Goal: Transaction & Acquisition: Purchase product/service

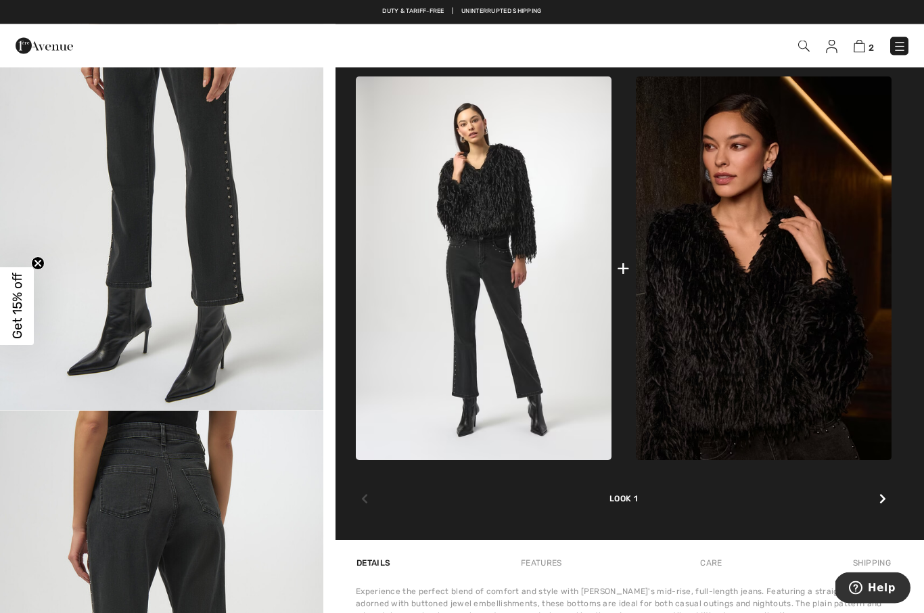
scroll to position [498, 0]
click at [726, 352] on img at bounding box center [764, 267] width 256 height 383
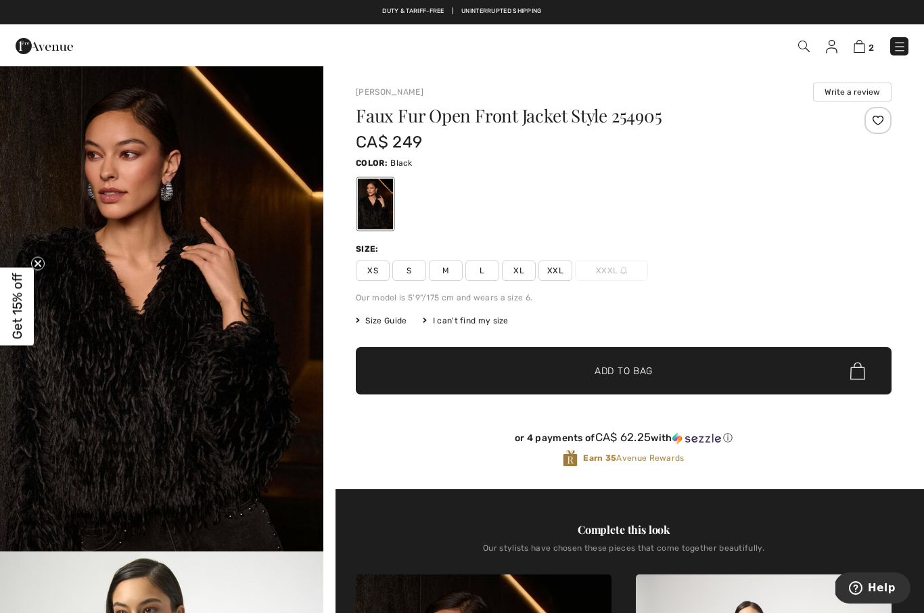
click at [56, 451] on img "1 / 6" at bounding box center [161, 308] width 323 height 485
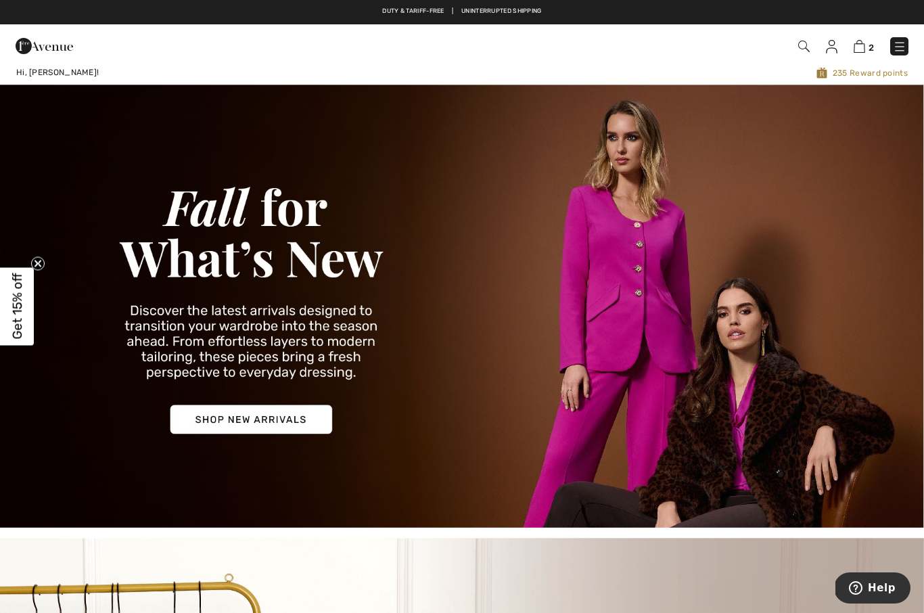
click at [896, 51] on img at bounding box center [899, 47] width 14 height 14
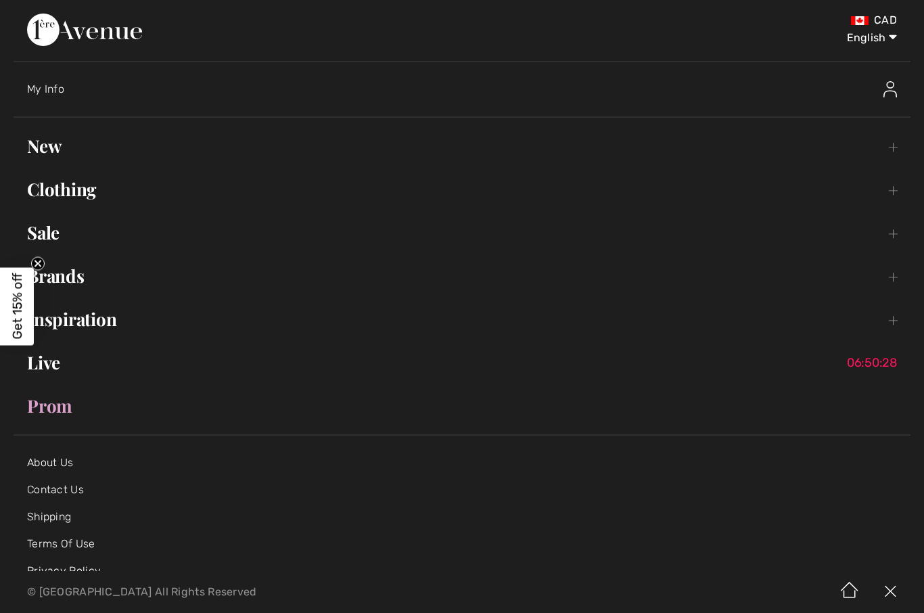
click at [65, 174] on link "Clothing Toggle submenu" at bounding box center [462, 189] width 896 height 30
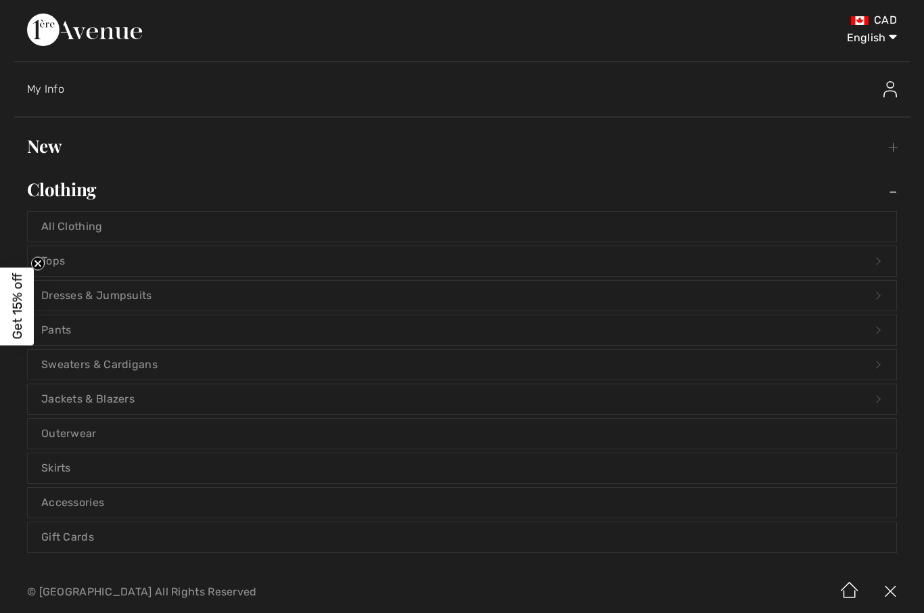
click at [91, 391] on link "Jackets & Blazers Open submenu" at bounding box center [462, 399] width 868 height 30
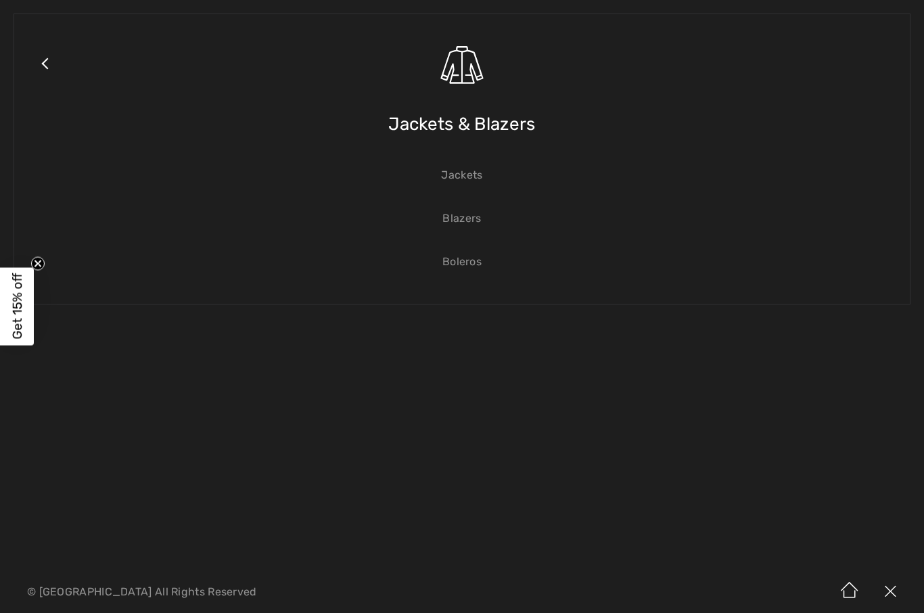
click at [458, 174] on link "Jackets" at bounding box center [462, 175] width 868 height 30
click at [460, 158] on div "Close submenu Jackets & Blazers Jackets Blazers Boleros" at bounding box center [462, 159] width 896 height 291
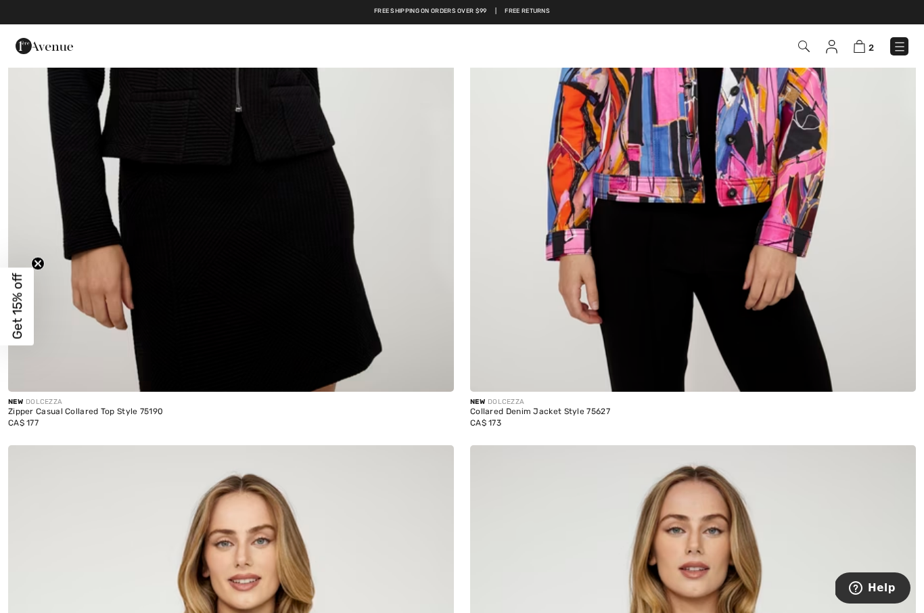
scroll to position [11572, 0]
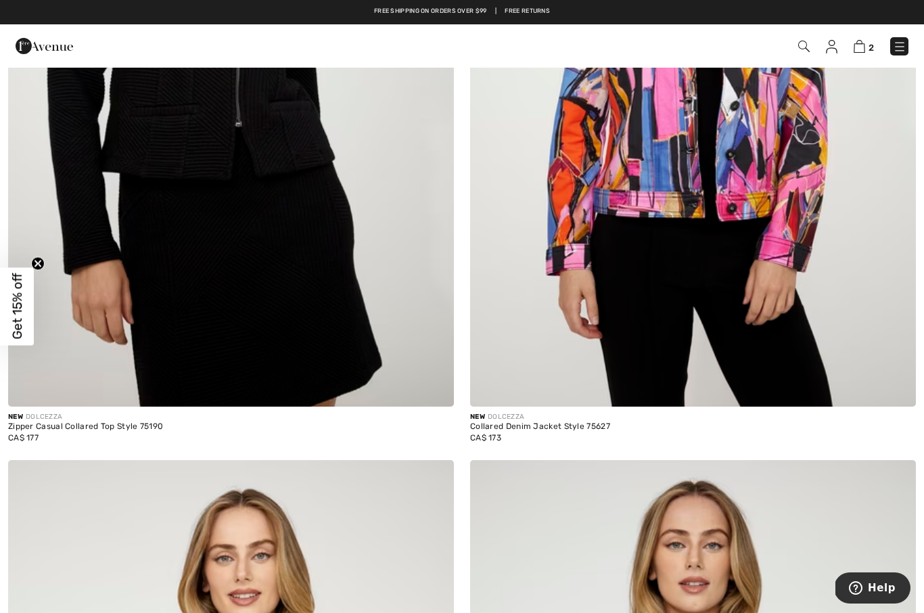
click at [857, 52] on img at bounding box center [858, 46] width 11 height 13
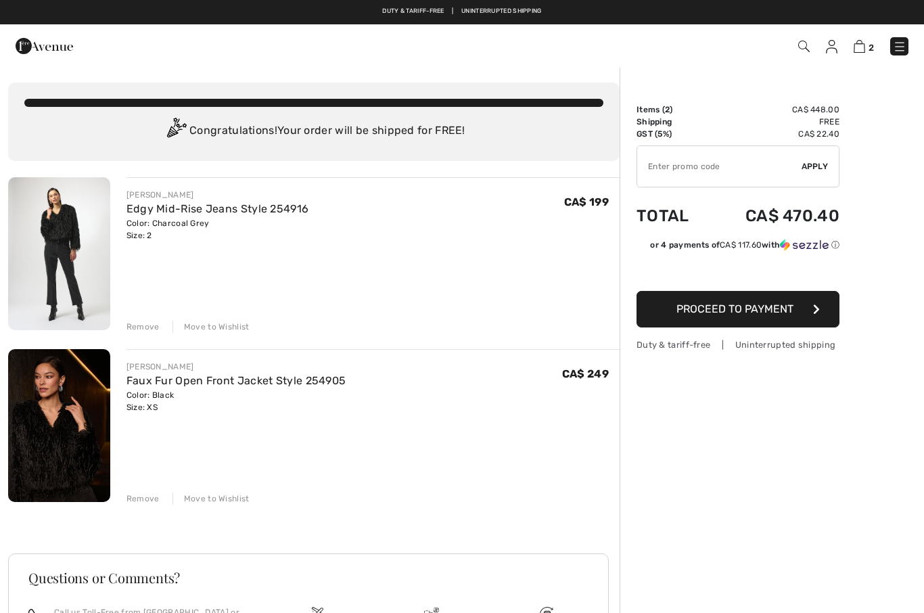
click at [223, 385] on link "Faux Fur Open Front Jacket Style 254905" at bounding box center [236, 380] width 220 height 13
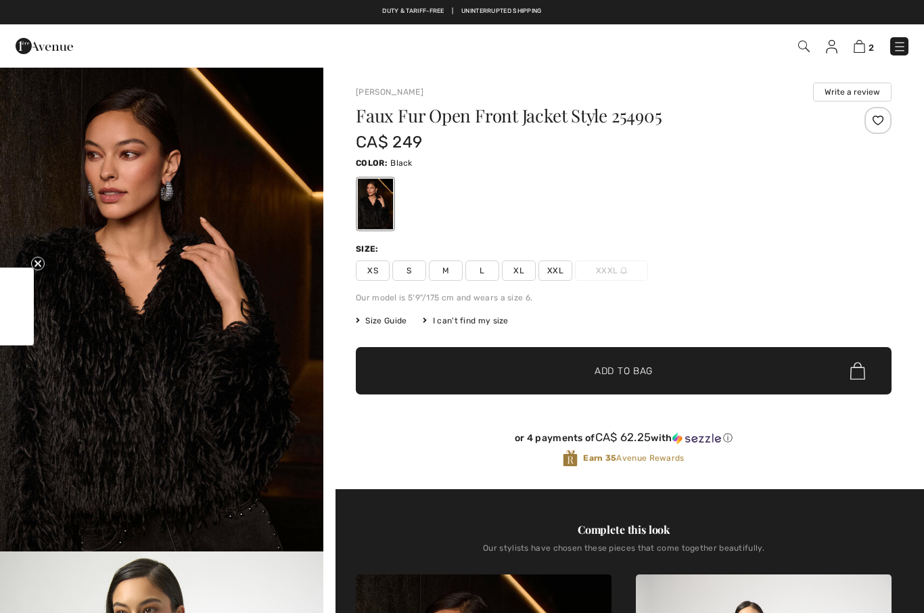
checkbox input "true"
click at [183, 429] on img "1 / 6" at bounding box center [161, 308] width 323 height 485
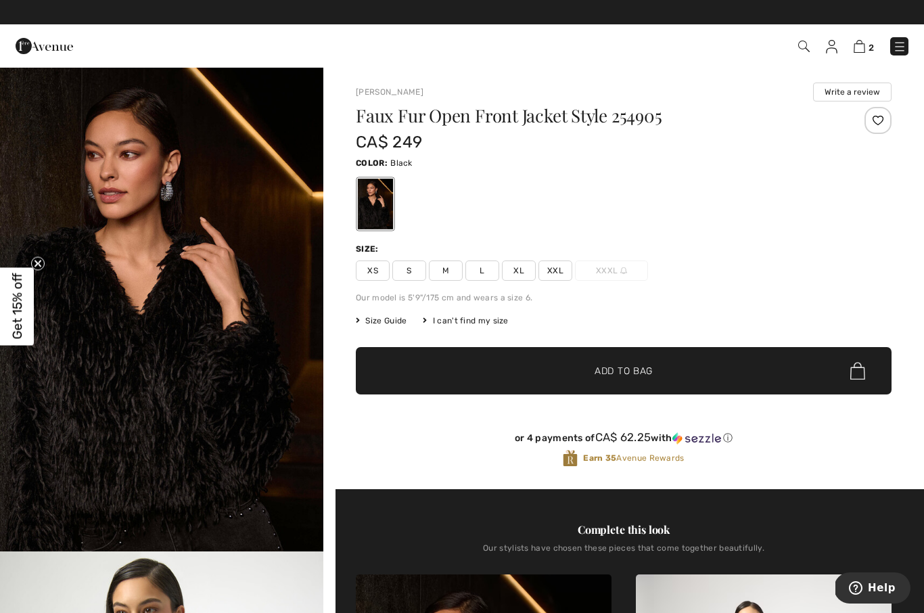
click at [863, 48] on img at bounding box center [858, 46] width 11 height 13
click at [865, 50] on img at bounding box center [858, 46] width 11 height 13
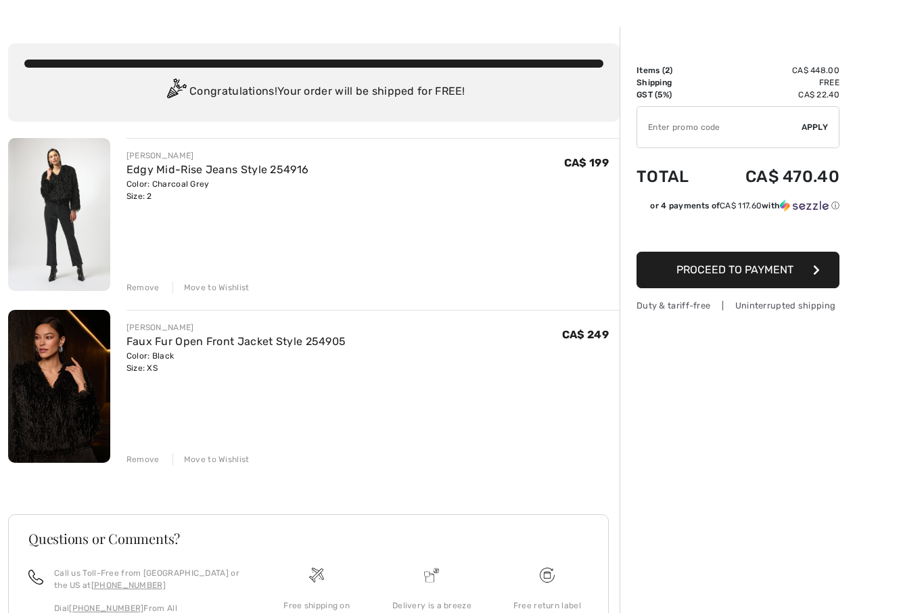
scroll to position [45, 0]
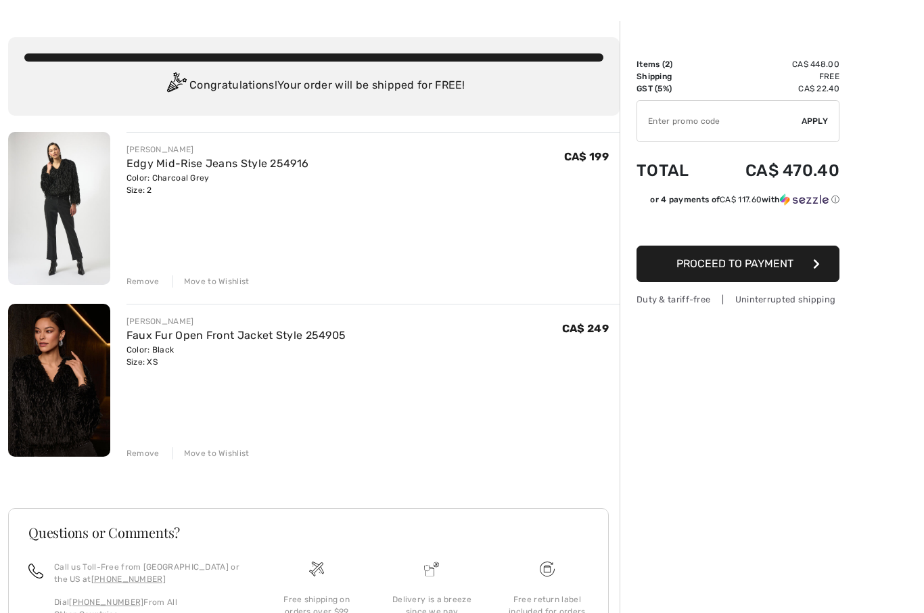
click at [167, 167] on link "Edgy Mid-Rise Jeans Style 254916" at bounding box center [217, 163] width 183 height 13
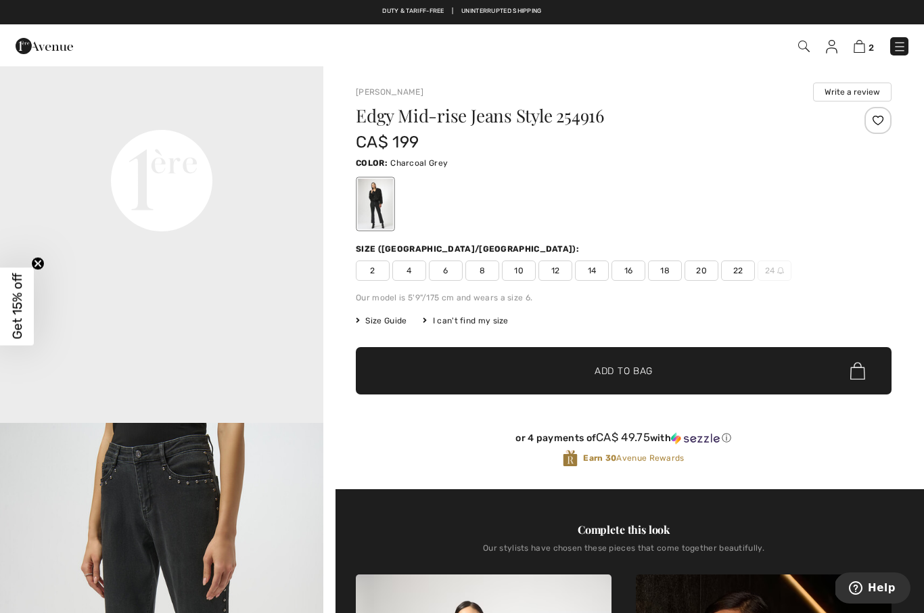
scroll to position [1193, 0]
click at [49, 99] on video "Your browser does not support the video tag." at bounding box center [161, 19] width 323 height 162
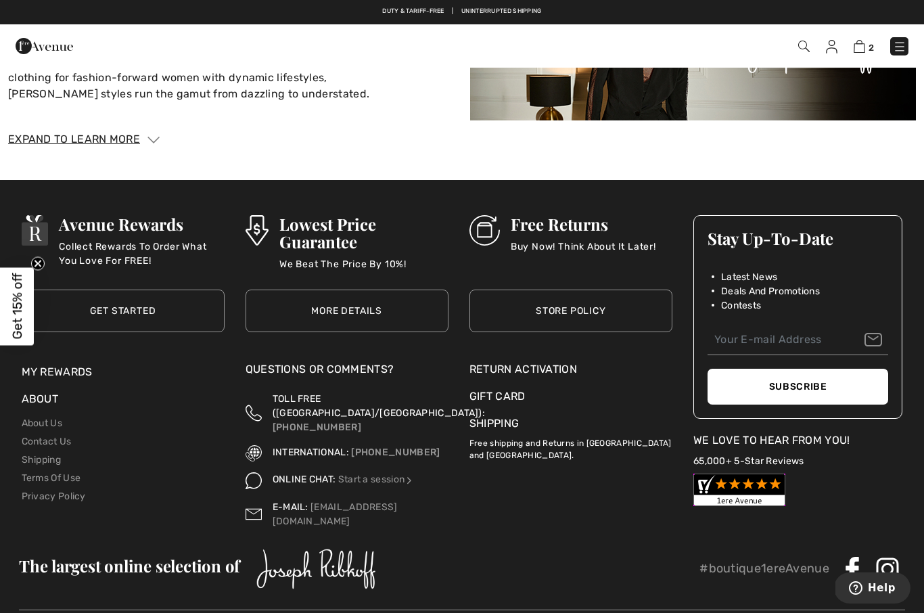
scroll to position [1514, 0]
